Goal: Book appointment/travel/reservation

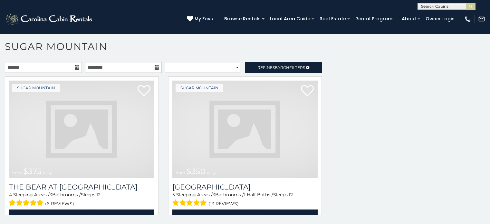
scroll to position [1977, 0]
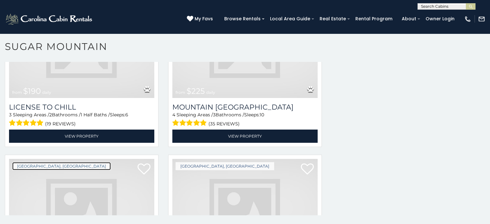
click at [57, 162] on link "[GEOGRAPHIC_DATA], [GEOGRAPHIC_DATA]" at bounding box center [61, 166] width 98 height 8
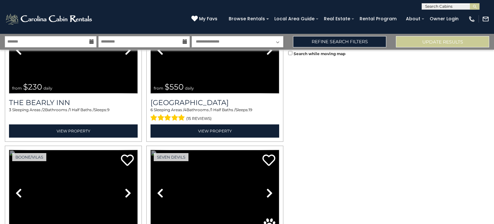
scroll to position [643, 0]
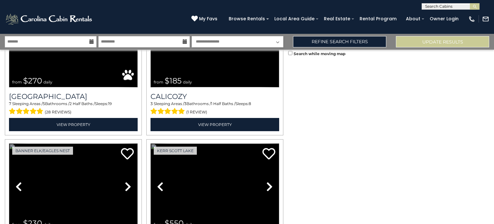
click at [151, 143] on link "Previous" at bounding box center [160, 186] width 19 height 86
click at [9, 143] on link "Previous" at bounding box center [18, 186] width 19 height 86
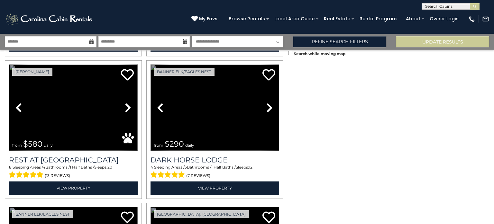
scroll to position [79, 0]
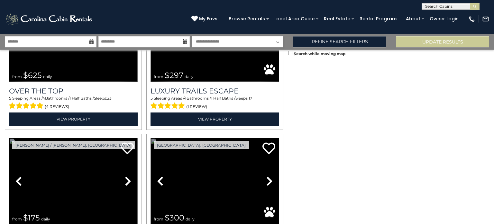
click at [9, 138] on link "Previous" at bounding box center [18, 181] width 19 height 86
